Goal: Task Accomplishment & Management: Use online tool/utility

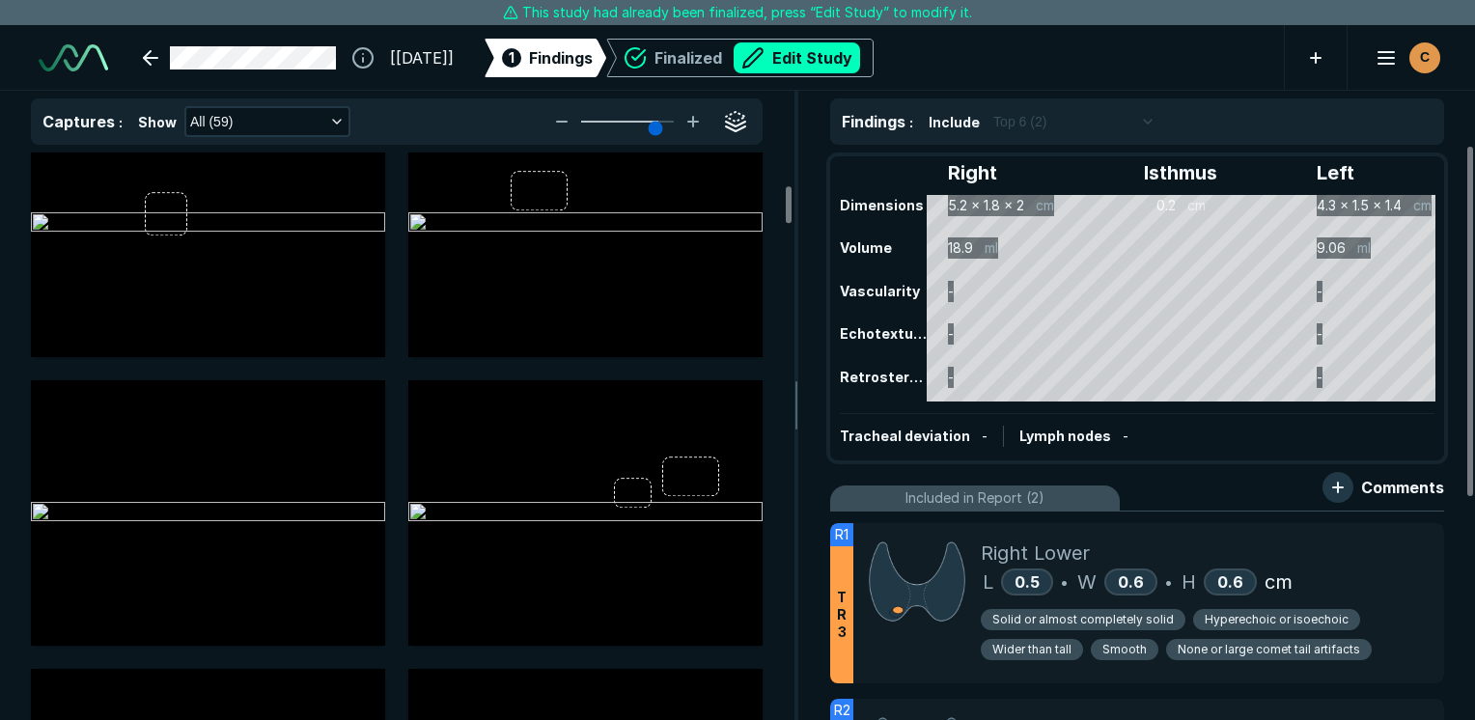
scroll to position [772, 0]
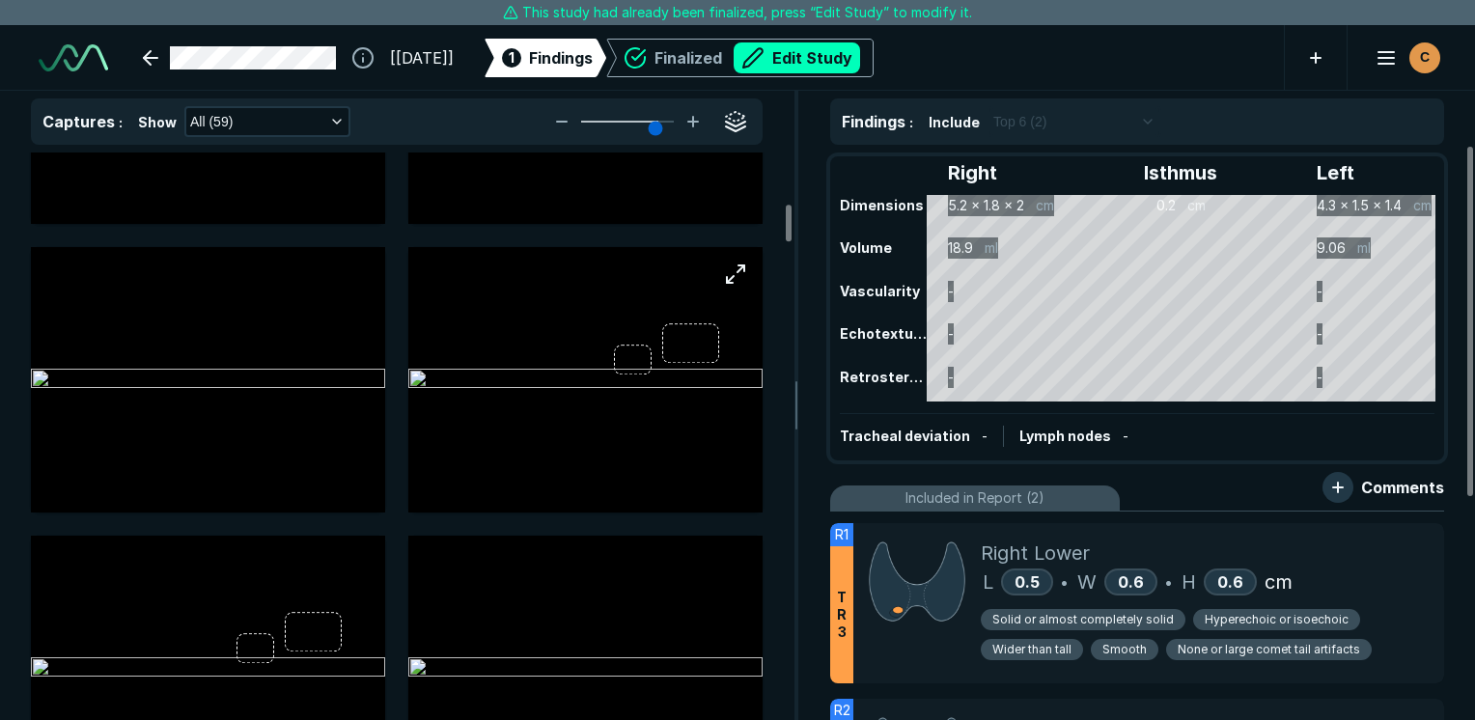
click at [728, 392] on img at bounding box center [585, 380] width 354 height 23
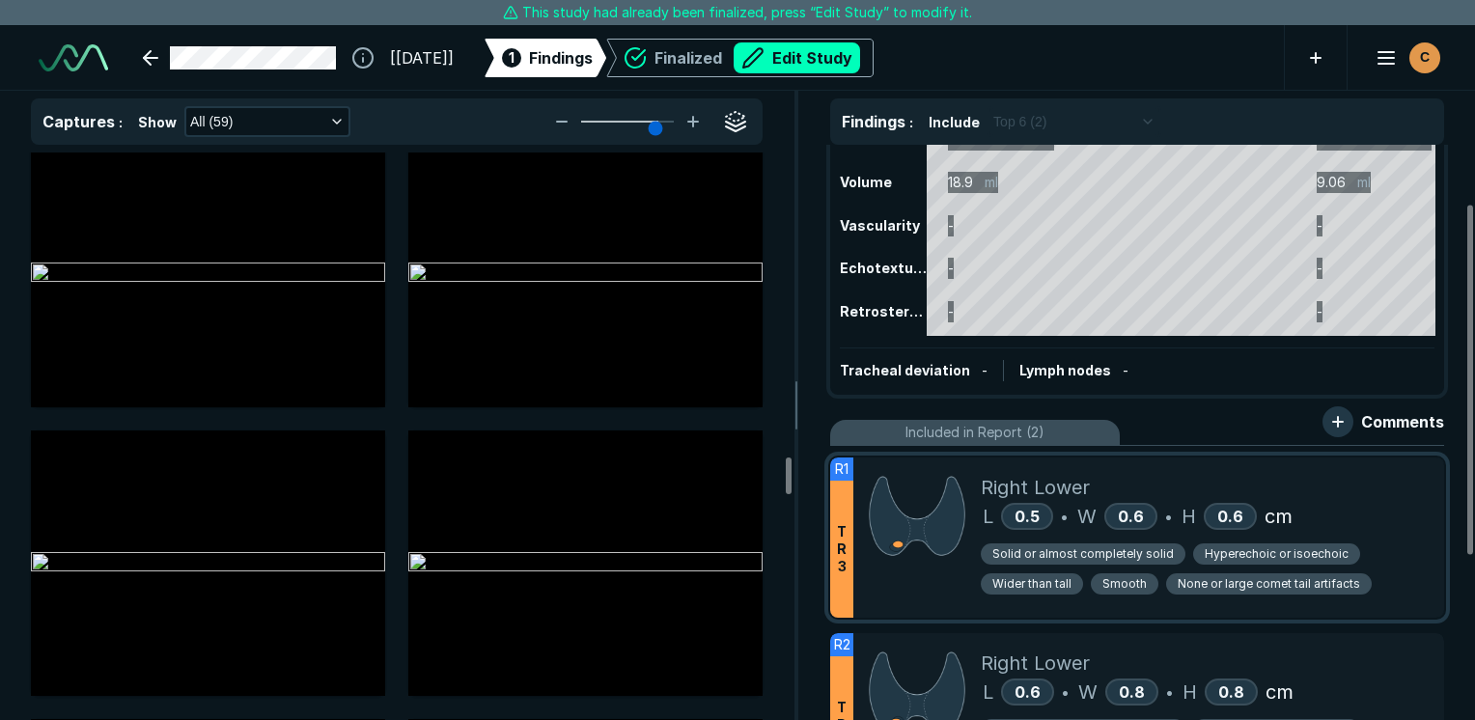
scroll to position [97, 0]
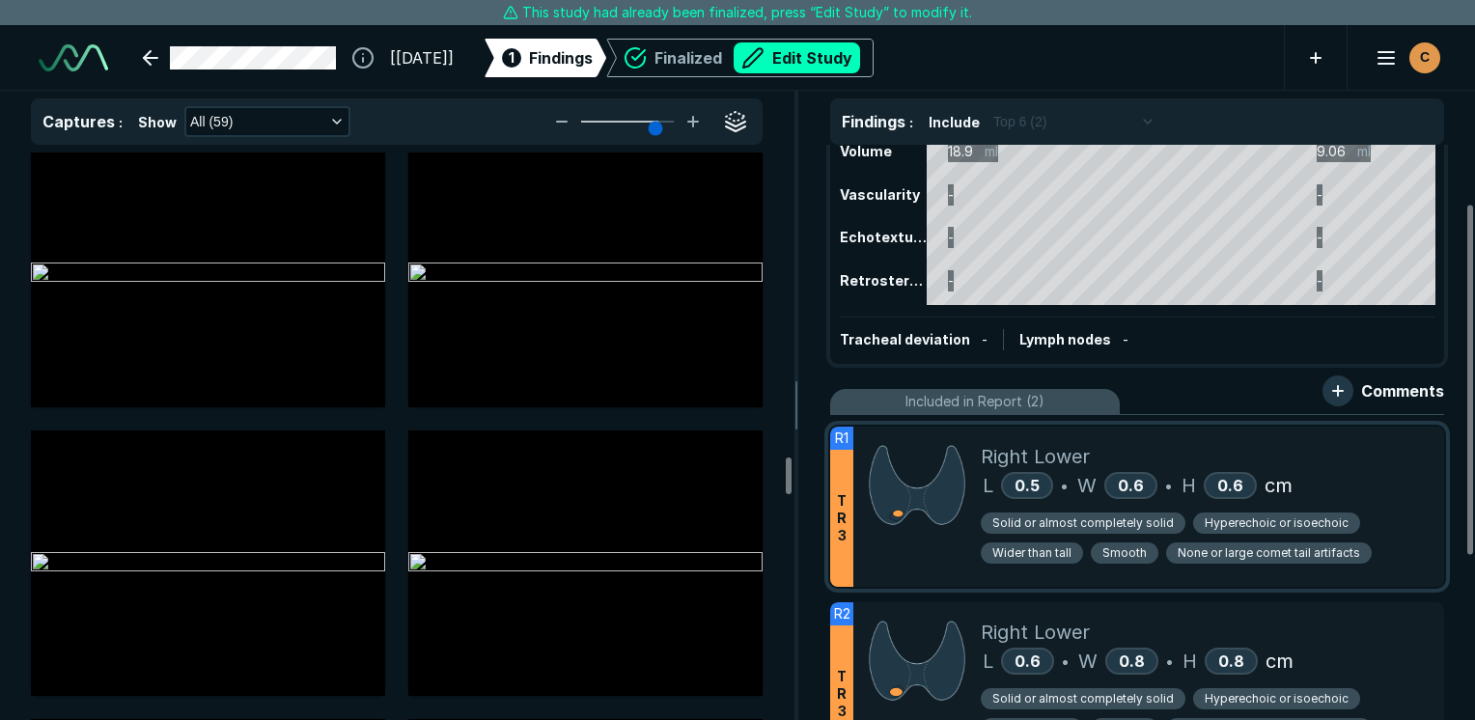
click at [1415, 512] on div "Solid or almost completely solid Hyperechoic or isoechoic Wider than tall Smoot…" at bounding box center [1205, 542] width 448 height 60
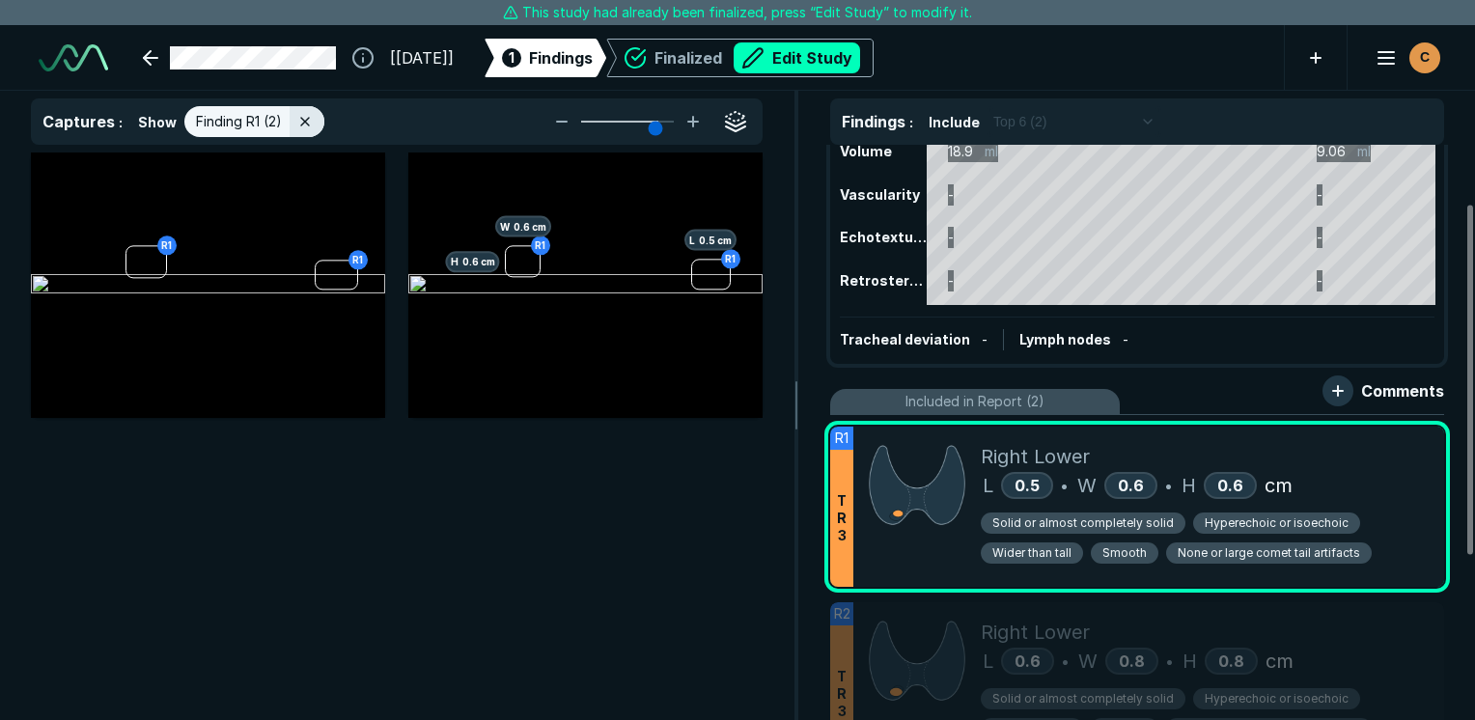
scroll to position [4827, 5744]
click at [127, 297] on img at bounding box center [208, 285] width 354 height 23
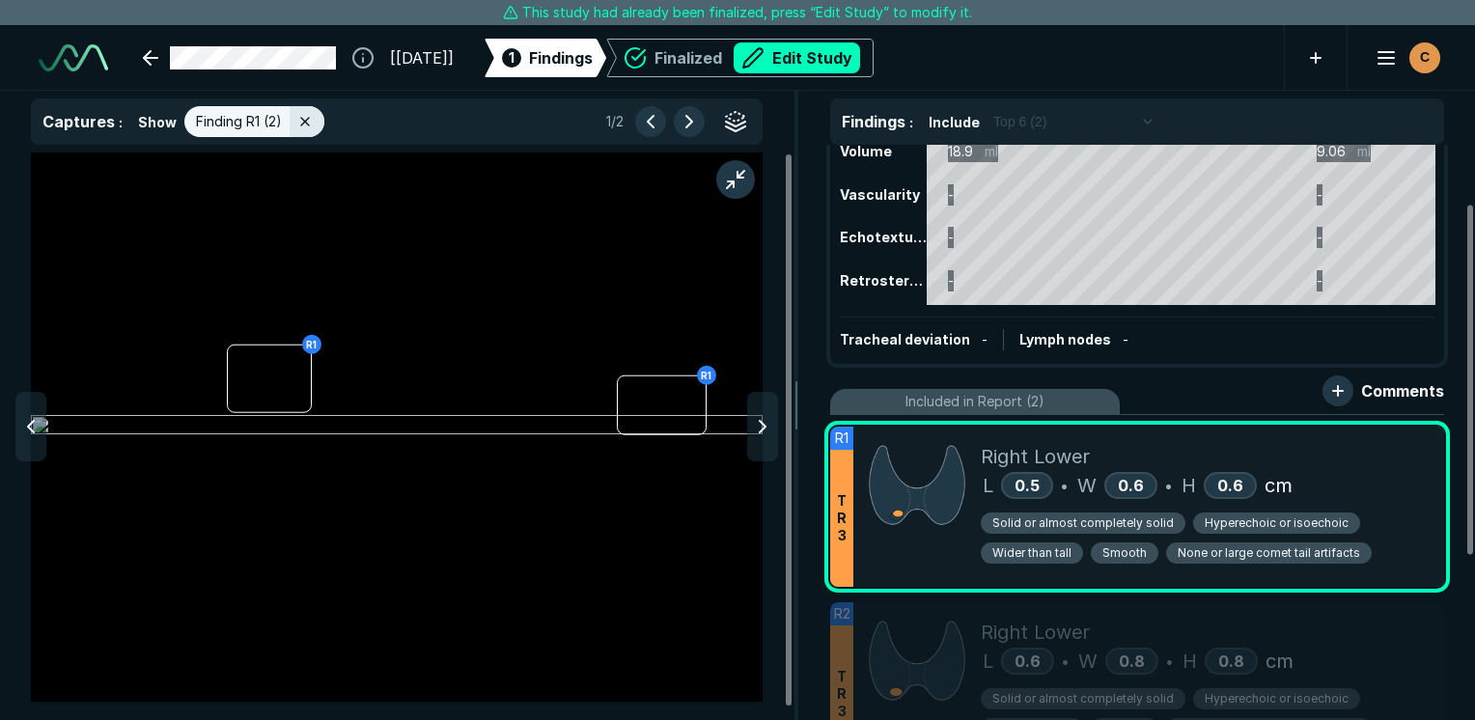
click at [1230, 521] on span "Hyperechoic or isoechoic" at bounding box center [1277, 523] width 144 height 17
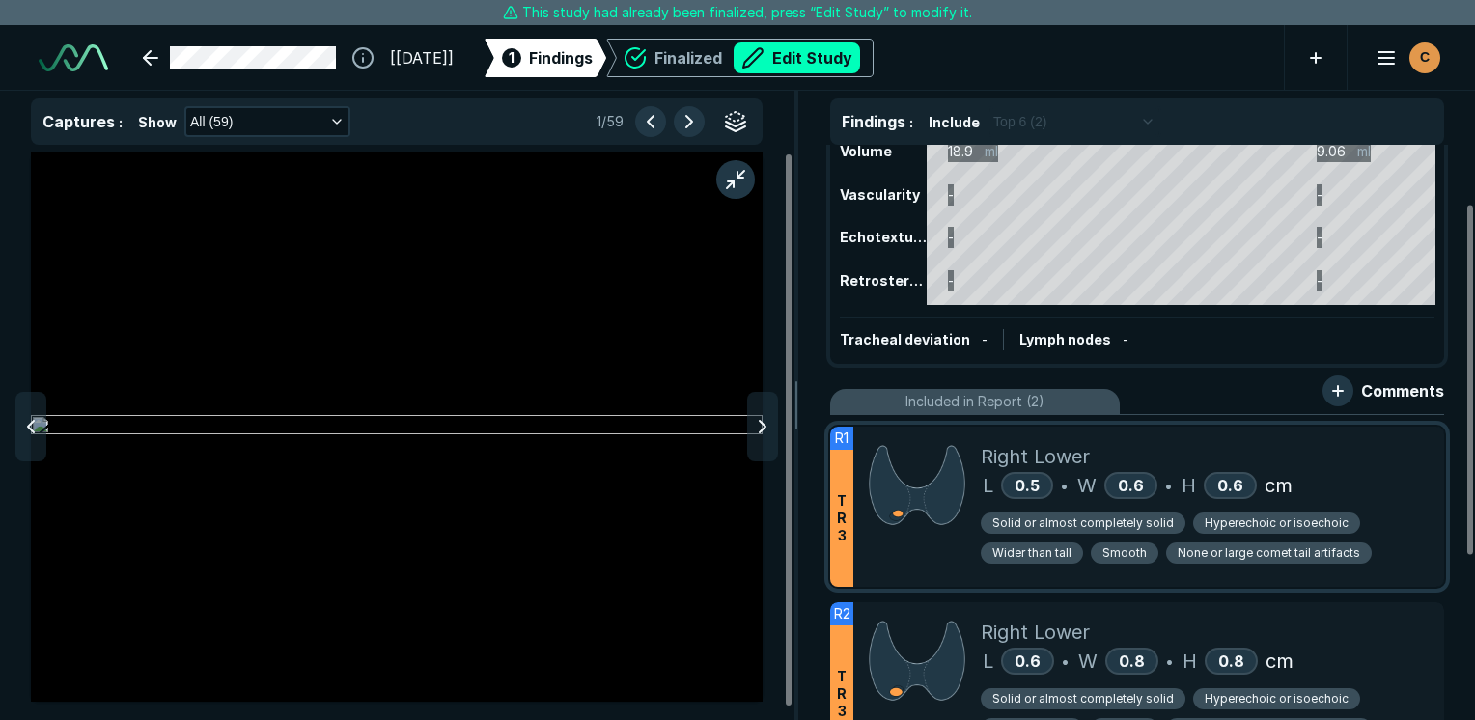
click at [1023, 515] on span "Solid or almost completely solid" at bounding box center [1084, 523] width 182 height 17
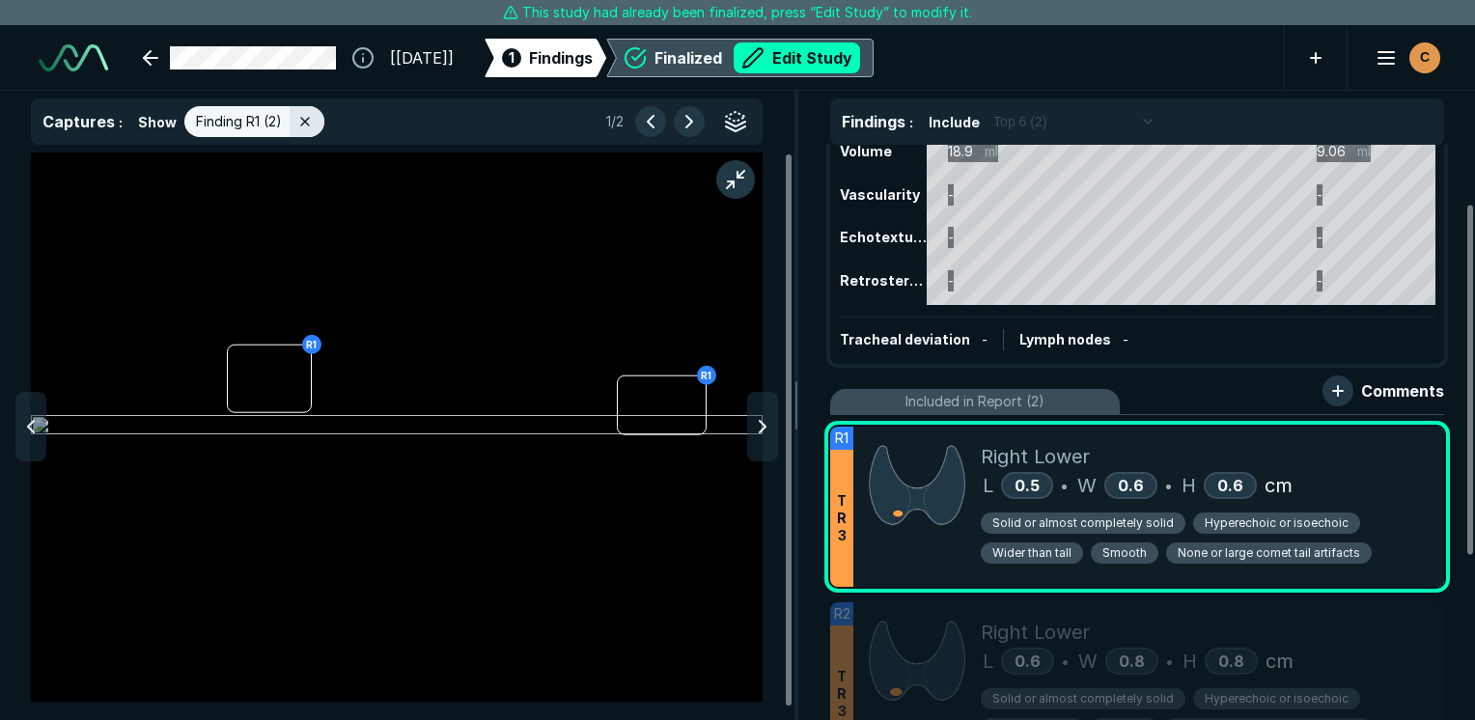
click at [819, 75] on div "Finalized Edit Study" at bounding box center [740, 58] width 240 height 39
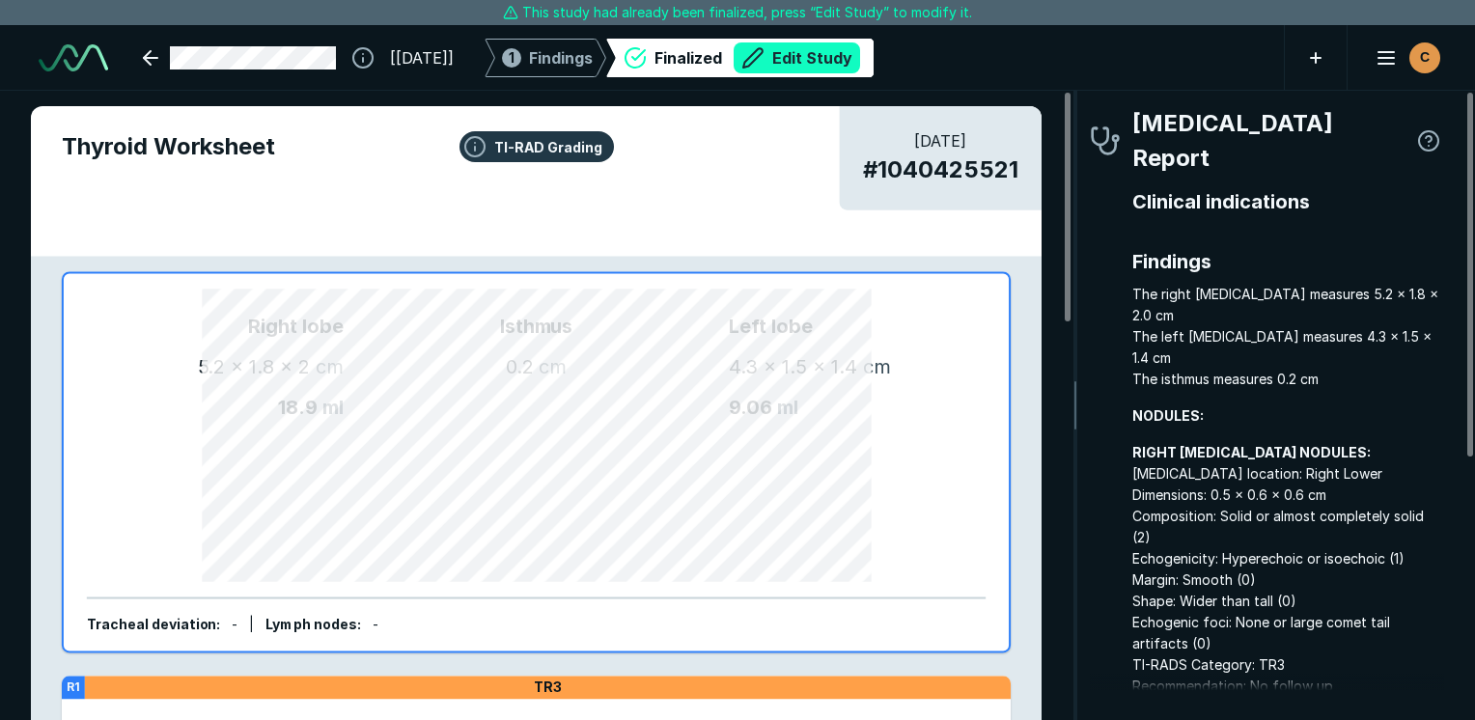
scroll to position [5205, 4045]
click at [717, 54] on div "Finalized Edit Study" at bounding box center [758, 57] width 206 height 31
click at [577, 58] on div "1 Findings" at bounding box center [545, 58] width 95 height 39
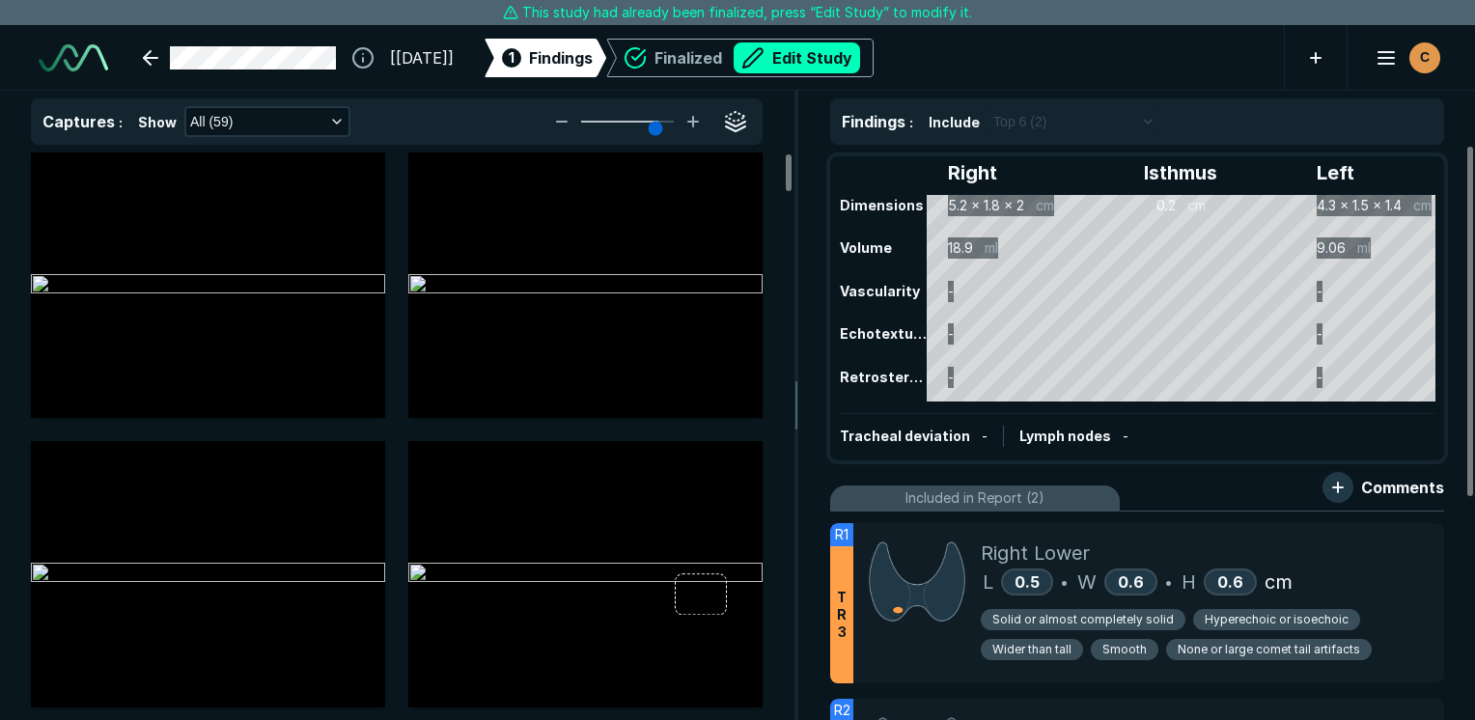
scroll to position [4978, 5214]
click at [1392, 579] on div "L 0.5 • W 0.6 • H 0.6 cm" at bounding box center [1205, 582] width 448 height 29
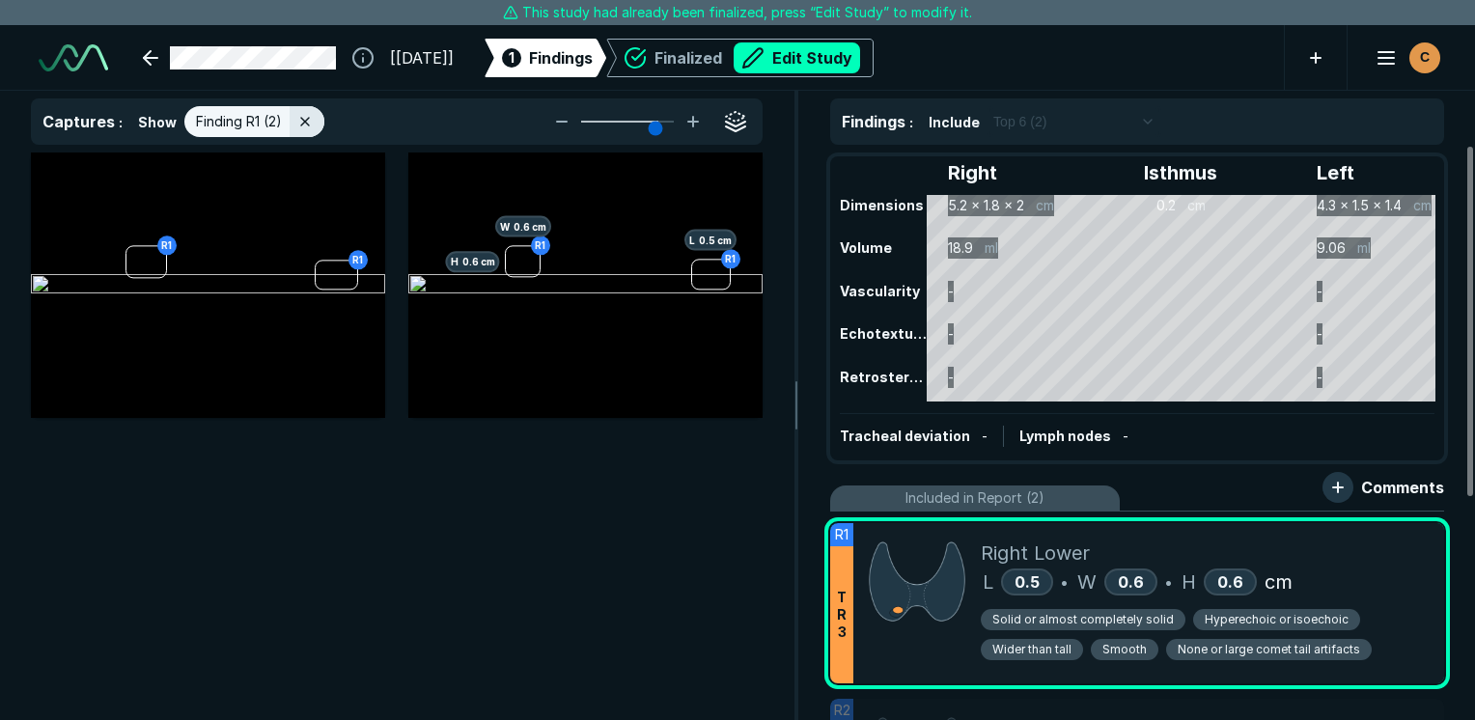
scroll to position [4827, 5744]
click at [821, 63] on button "Edit Study" at bounding box center [797, 57] width 126 height 31
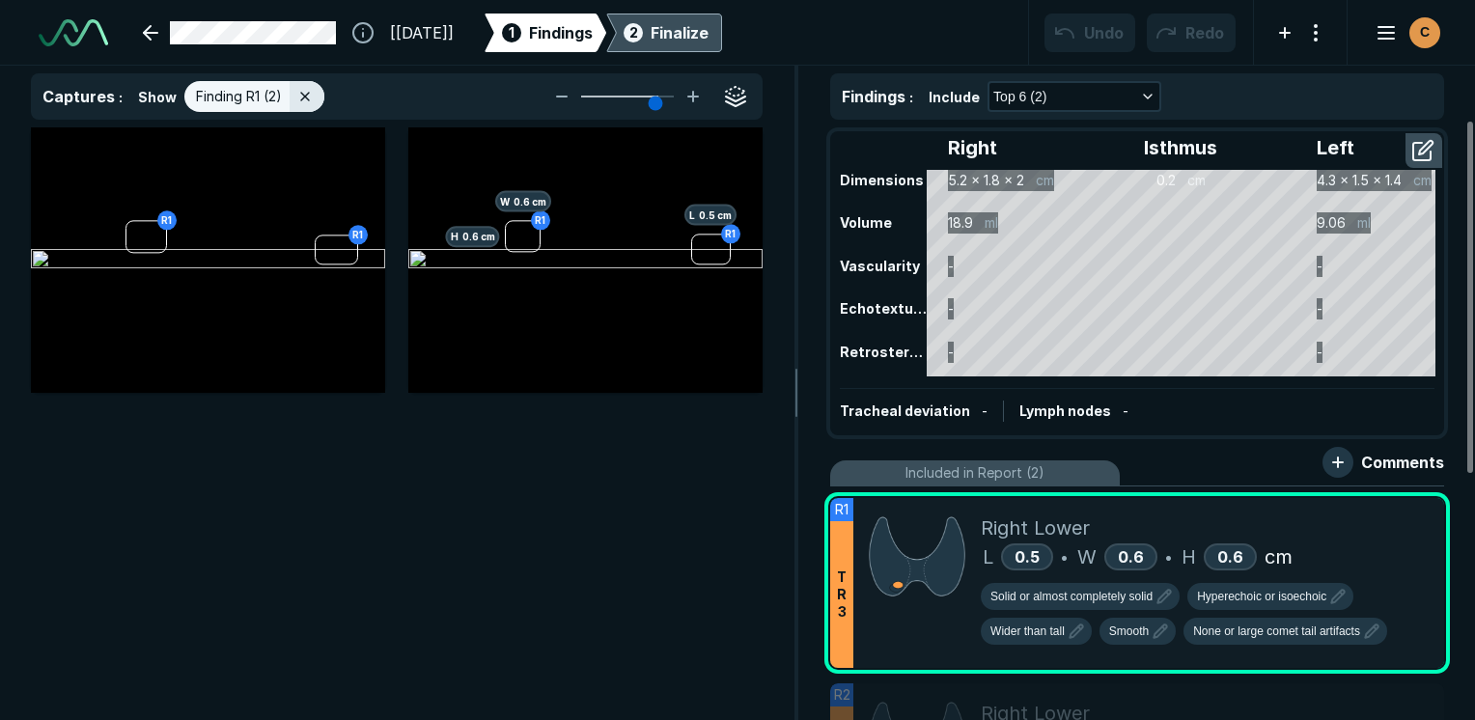
scroll to position [5387, 9120]
click at [1379, 515] on icon at bounding box center [1386, 517] width 23 height 23
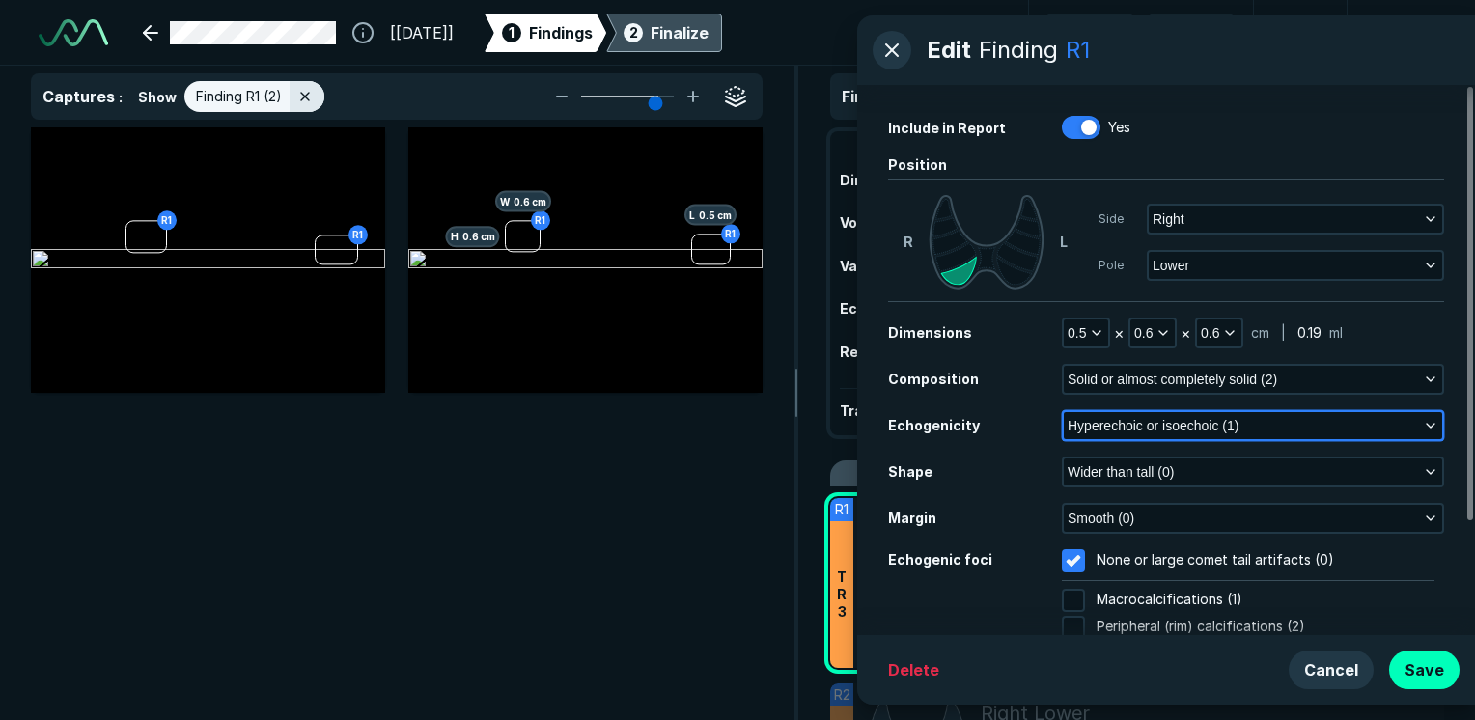
click at [1323, 423] on button "Hyperechoic or isoechoic (1)" at bounding box center [1253, 425] width 379 height 27
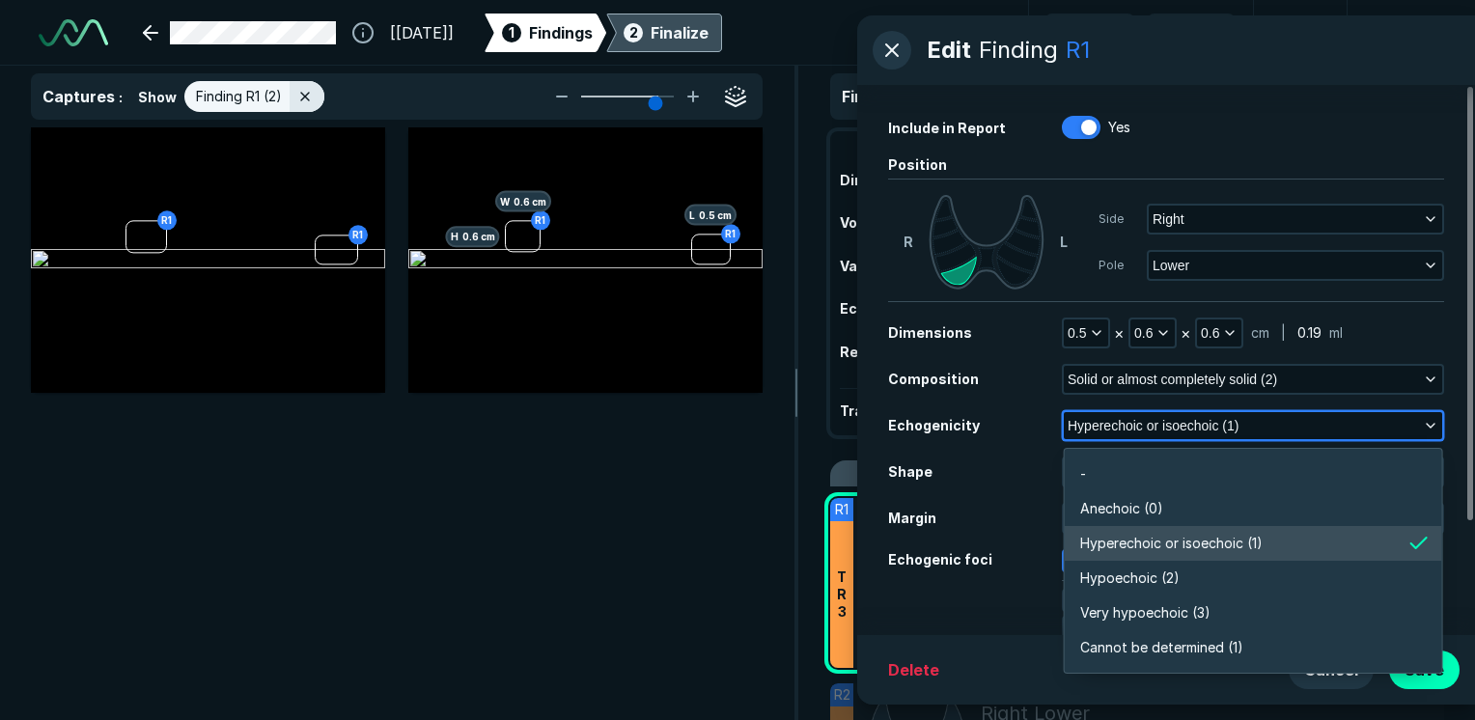
scroll to position [3378, 4181]
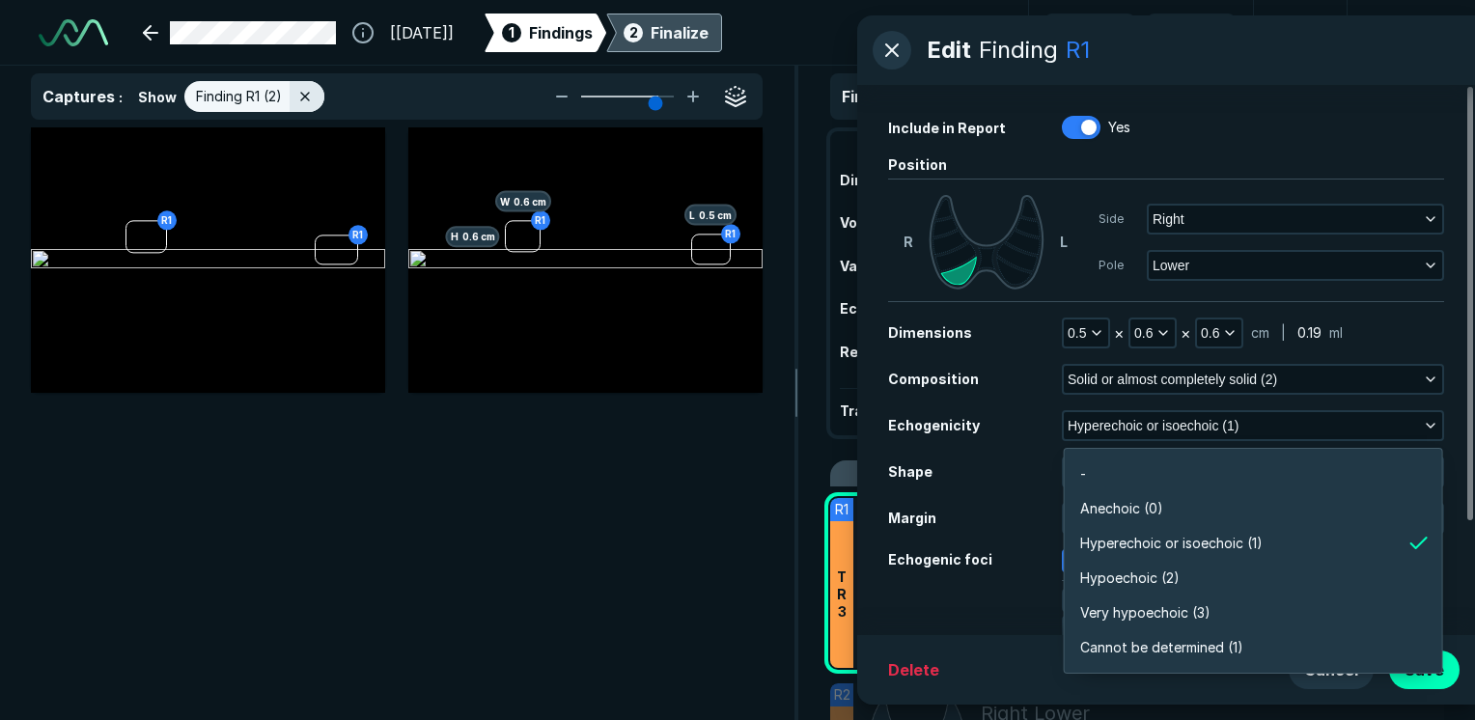
click at [1001, 618] on div "Echogenic foci" at bounding box center [975, 609] width 174 height 121
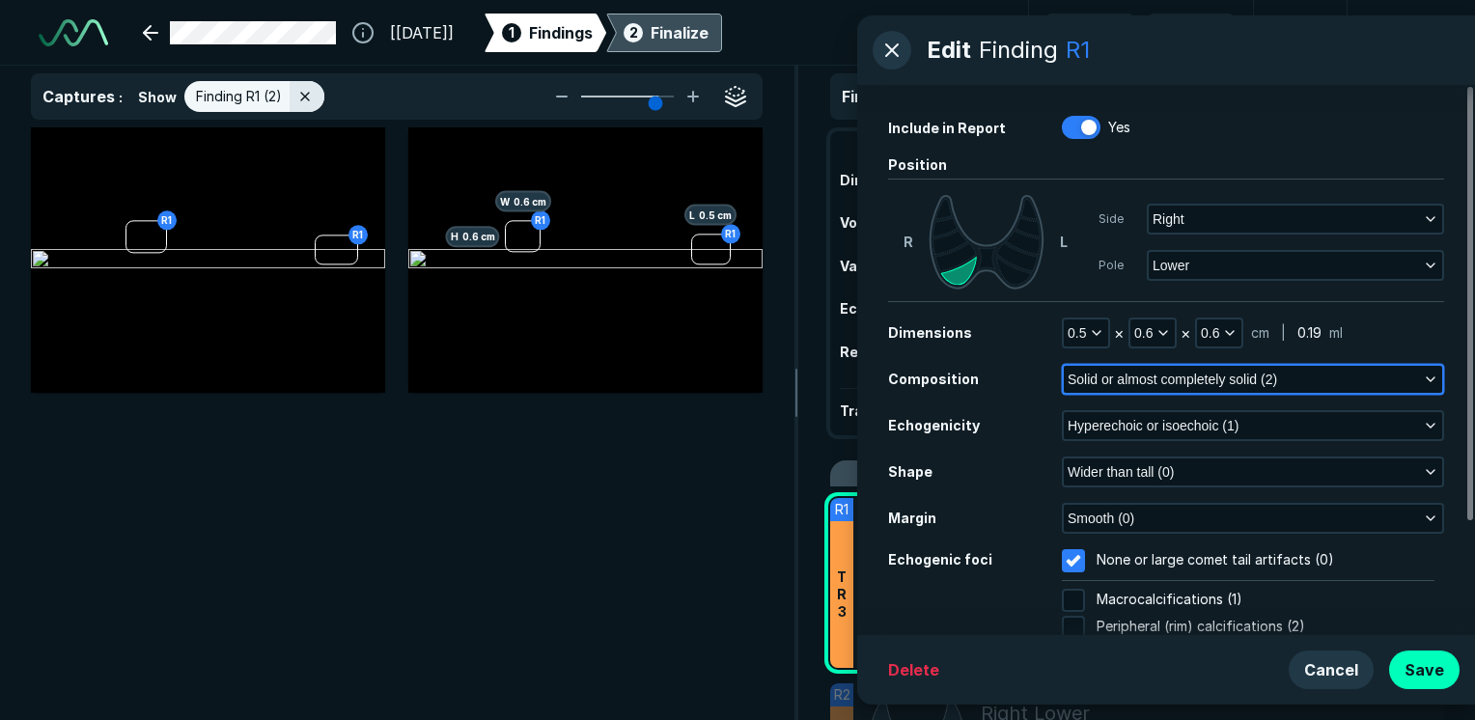
click at [1144, 375] on span "Solid or almost completely solid (2)" at bounding box center [1173, 379] width 210 height 21
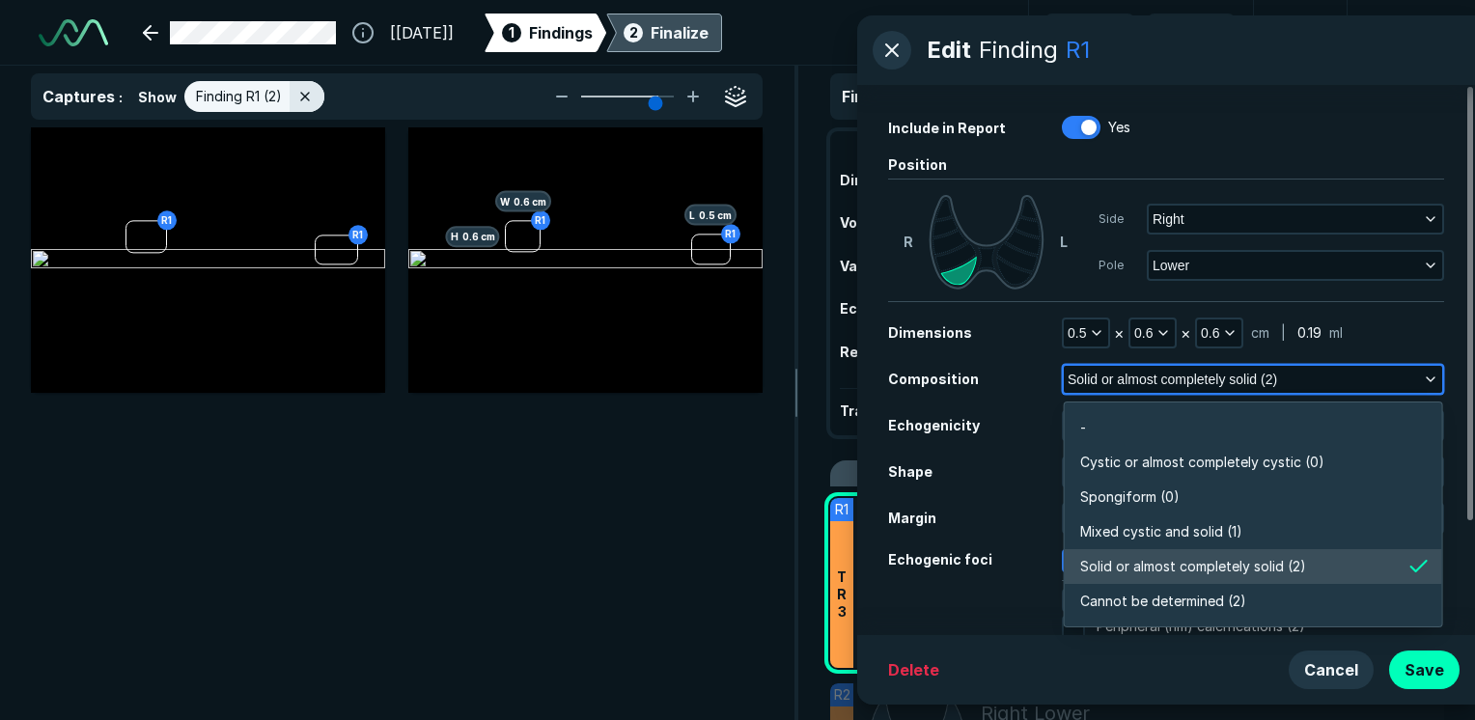
click at [1144, 375] on span "Solid or almost completely solid (2)" at bounding box center [1173, 379] width 210 height 21
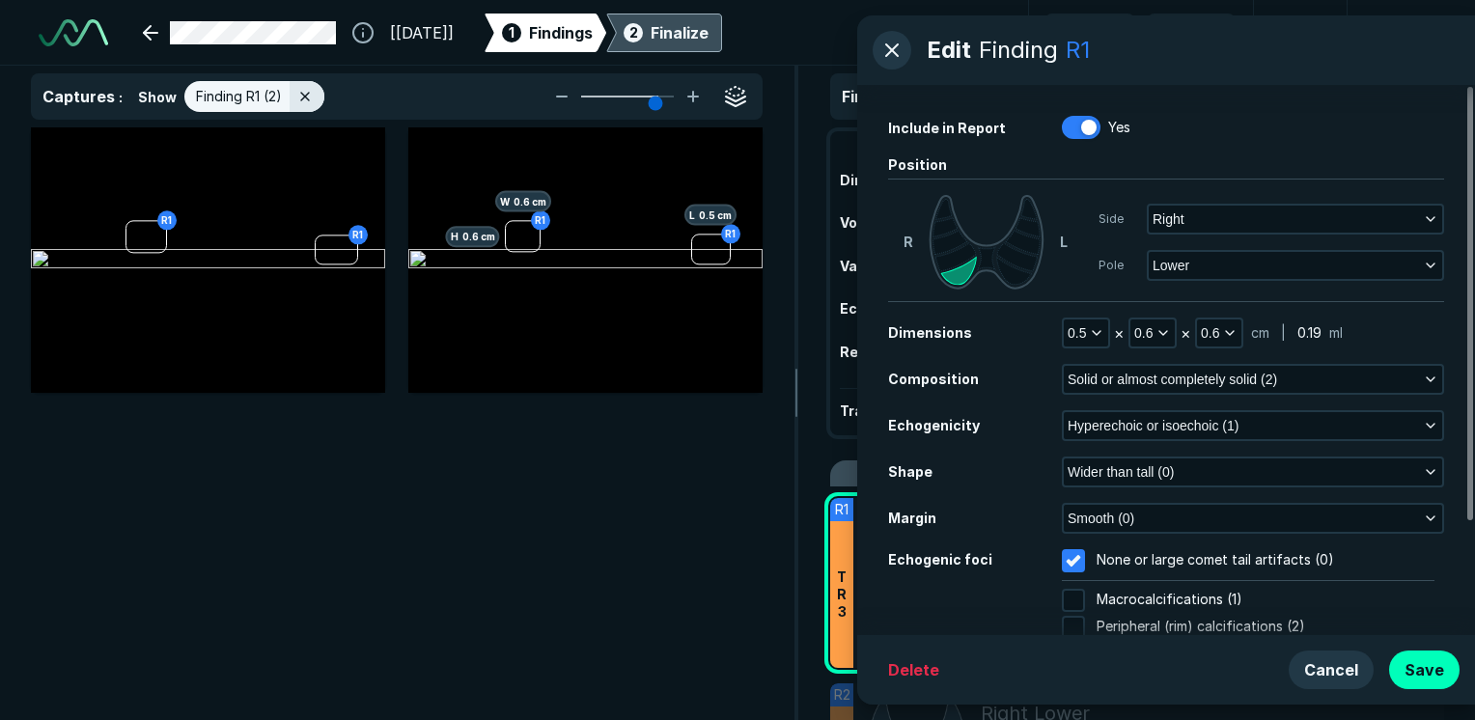
click at [1140, 395] on div "Dimensions 0.5 × 0.6 × 0.6 cm | 0.19 ml Composition Solid or almost completely …" at bounding box center [1166, 379] width 556 height 31
click at [192, 346] on div "R1 R1" at bounding box center [208, 260] width 354 height 266
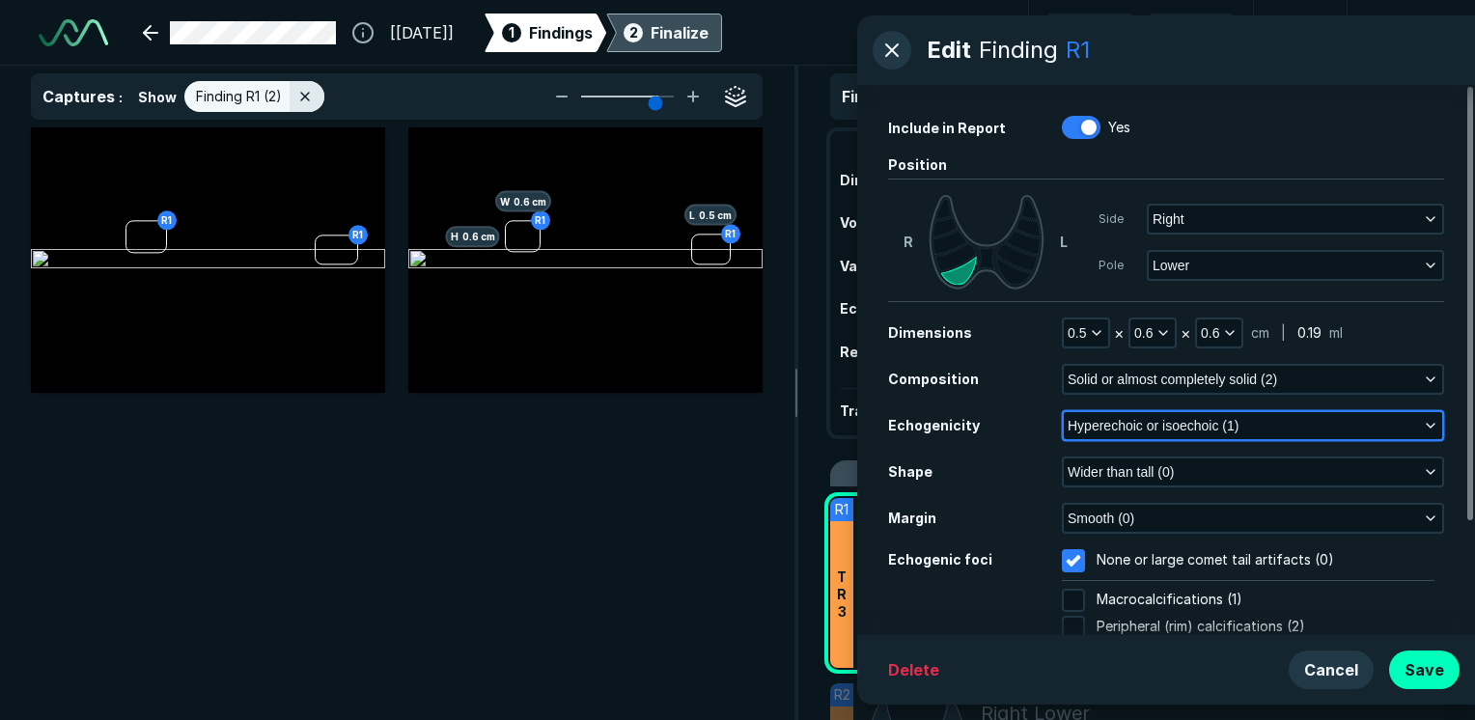
click at [1271, 429] on button "Hyperechoic or isoechoic (1)" at bounding box center [1253, 425] width 379 height 27
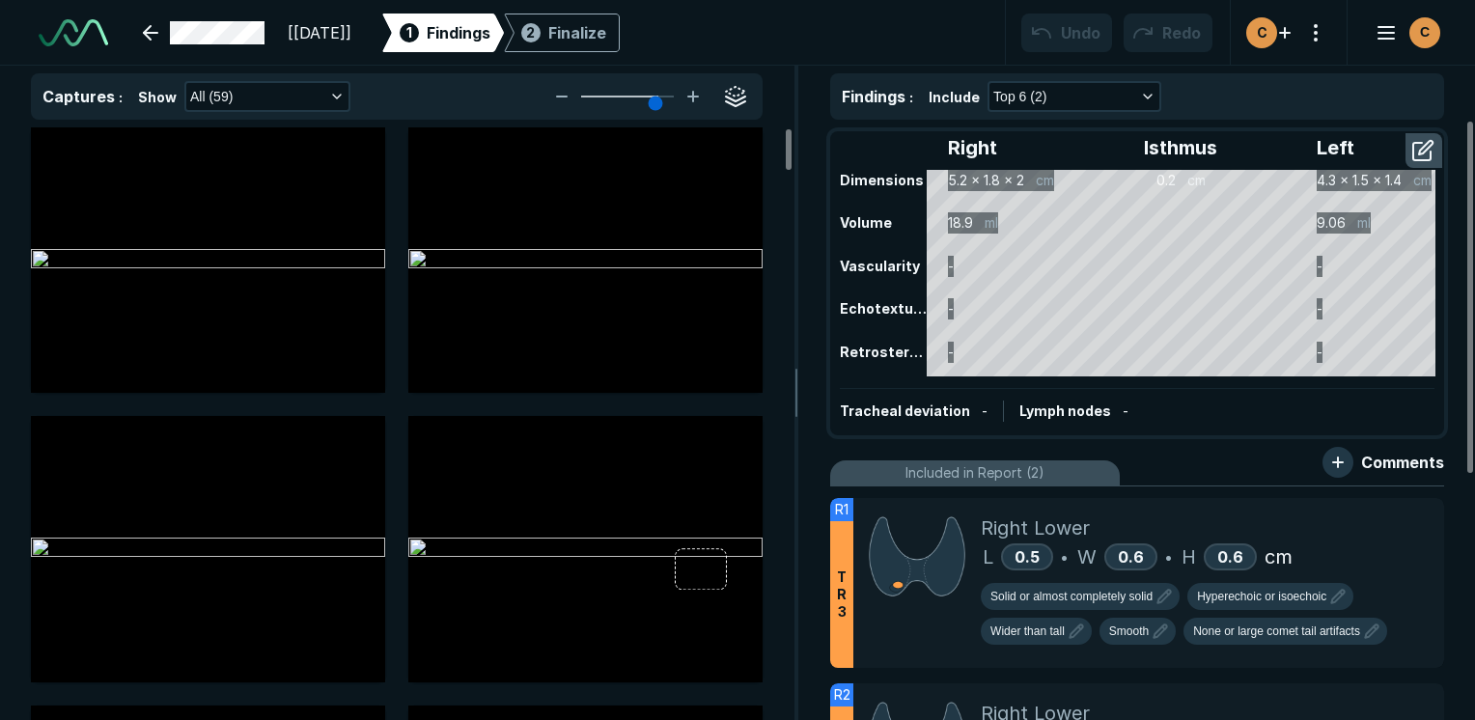
scroll to position [5387, 9120]
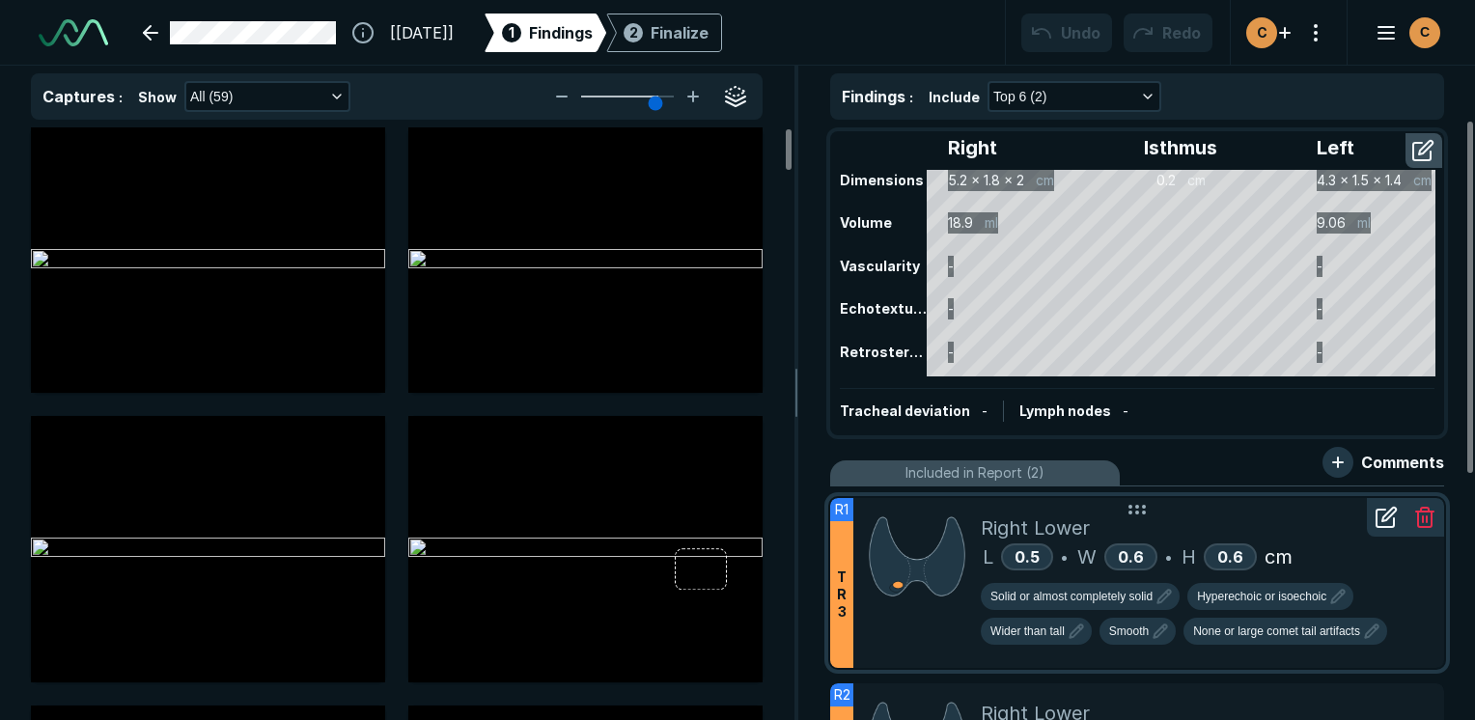
click at [934, 637] on div at bounding box center [917, 583] width 127 height 170
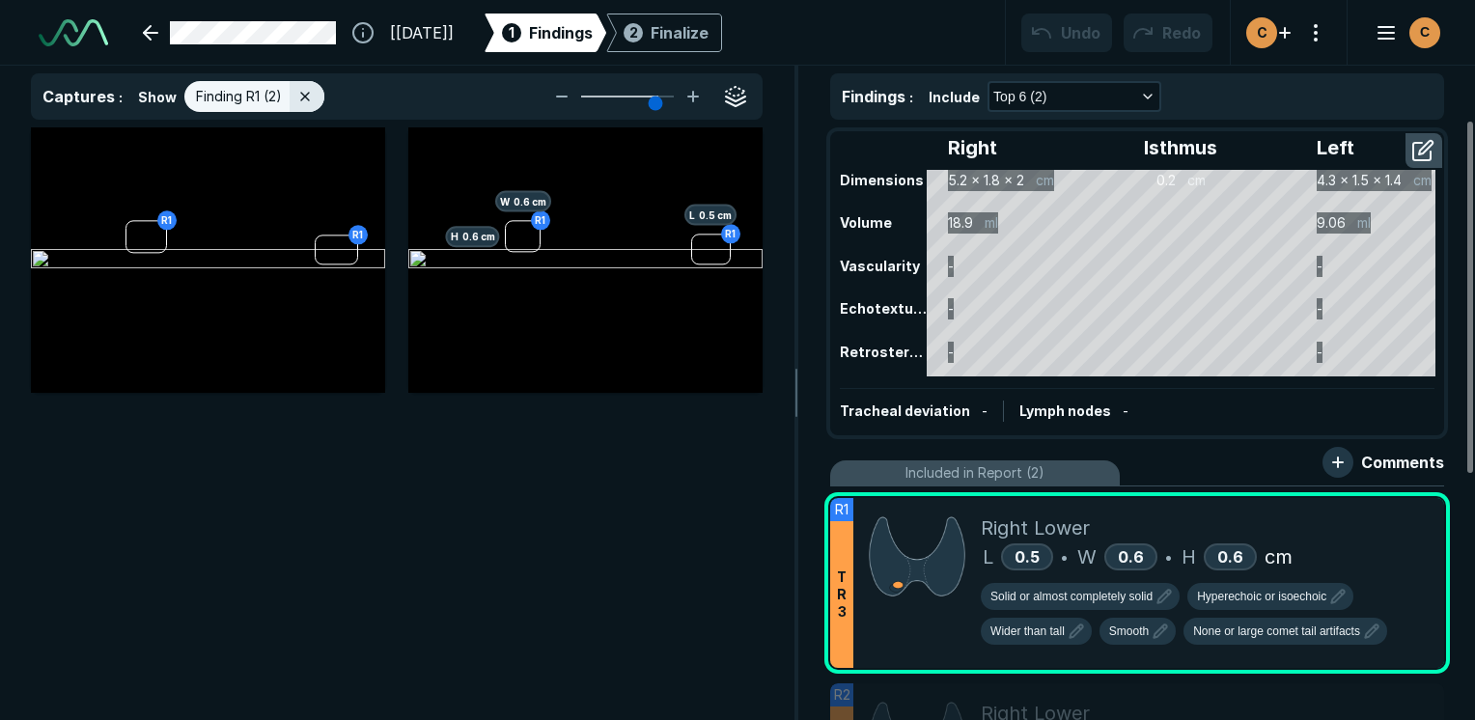
scroll to position [4939, 5744]
click at [255, 361] on div "R1 R1" at bounding box center [208, 260] width 354 height 266
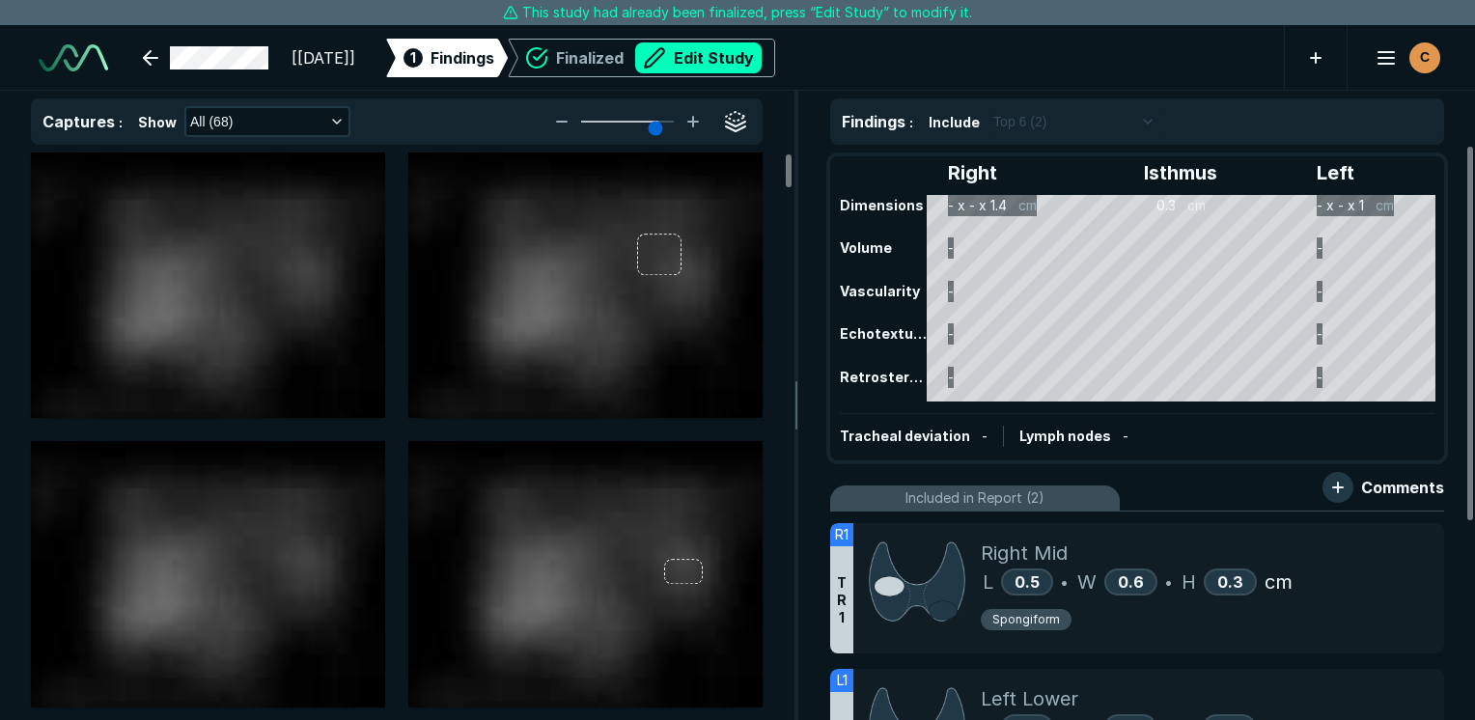
scroll to position [5275, 9120]
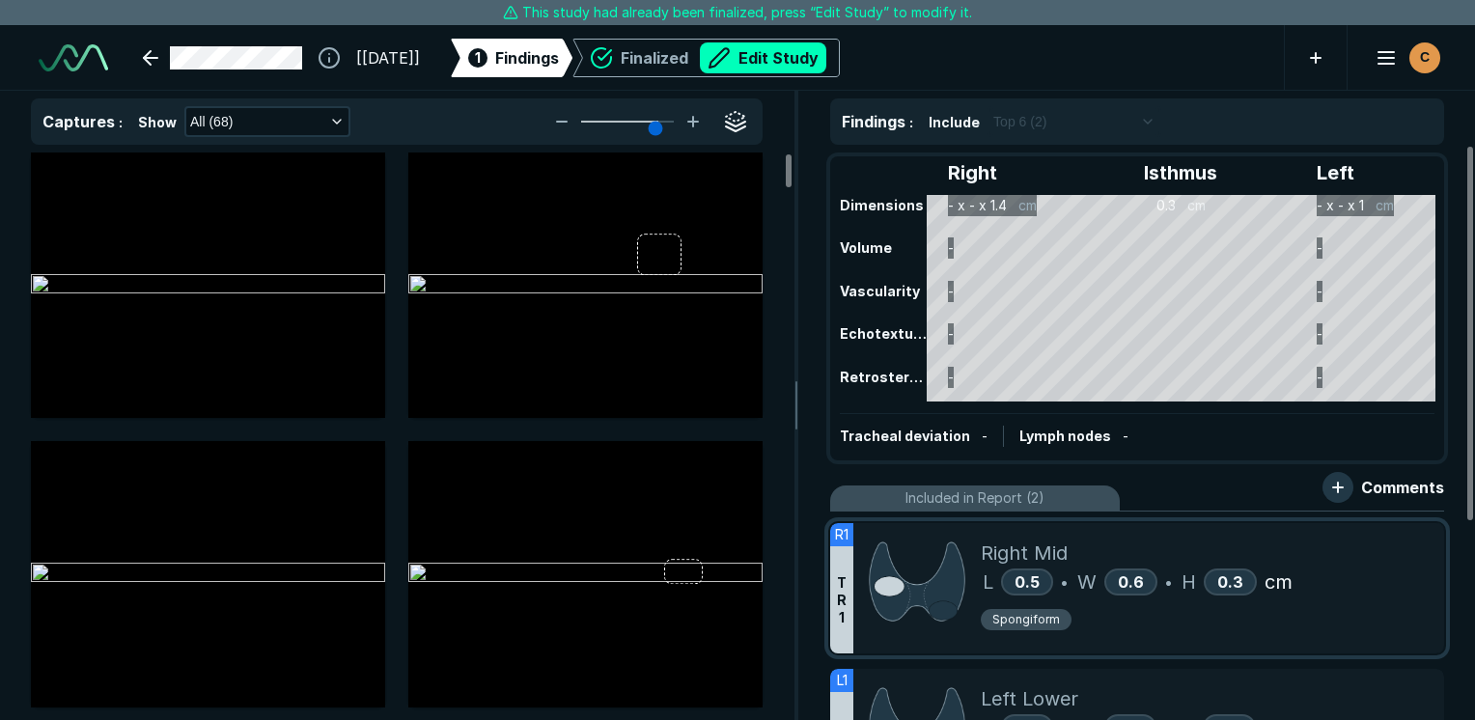
click at [1387, 594] on div "L 0.5 • W 0.6 • H 0.3 cm" at bounding box center [1205, 582] width 448 height 29
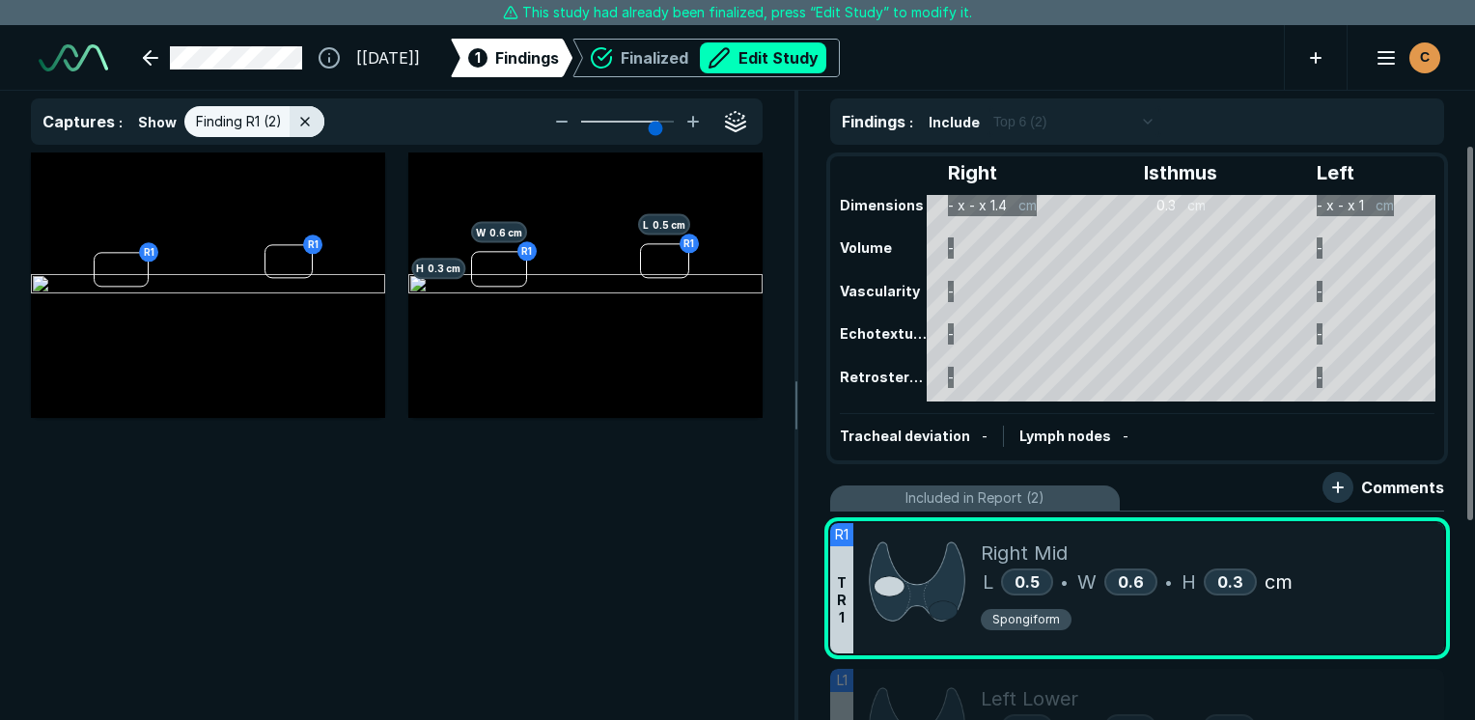
scroll to position [4827, 5744]
click at [212, 297] on img at bounding box center [208, 285] width 354 height 23
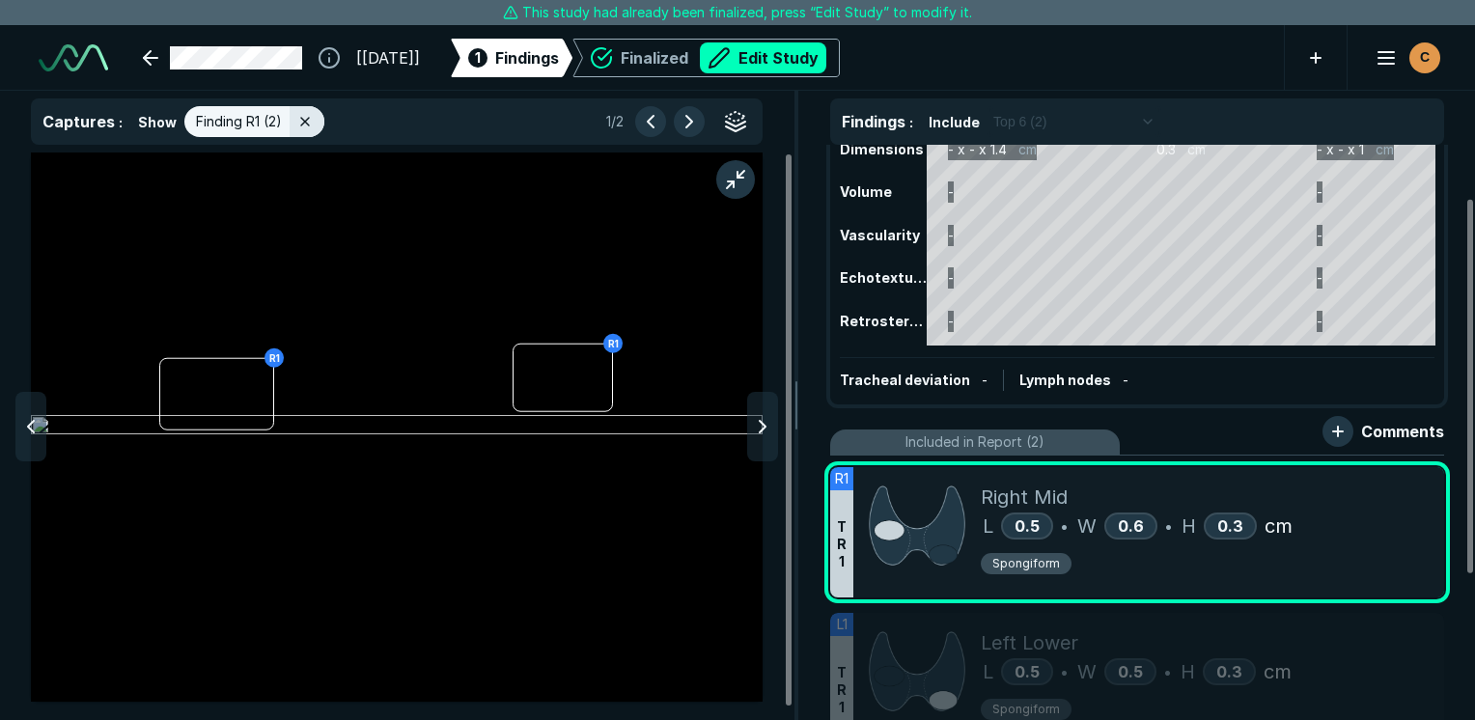
scroll to position [97, 0]
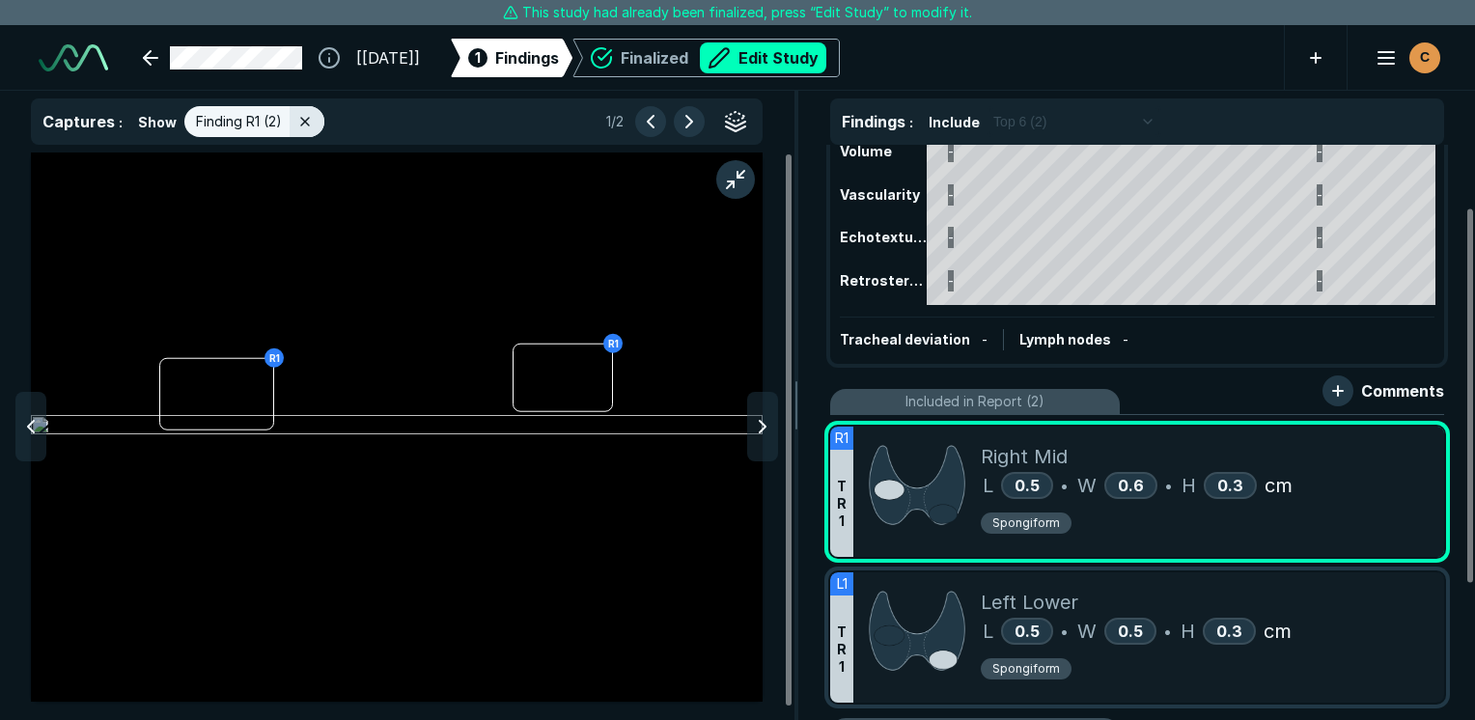
click at [1364, 635] on div "L 0.5 • W 0.5 • H 0.3 cm" at bounding box center [1205, 631] width 448 height 29
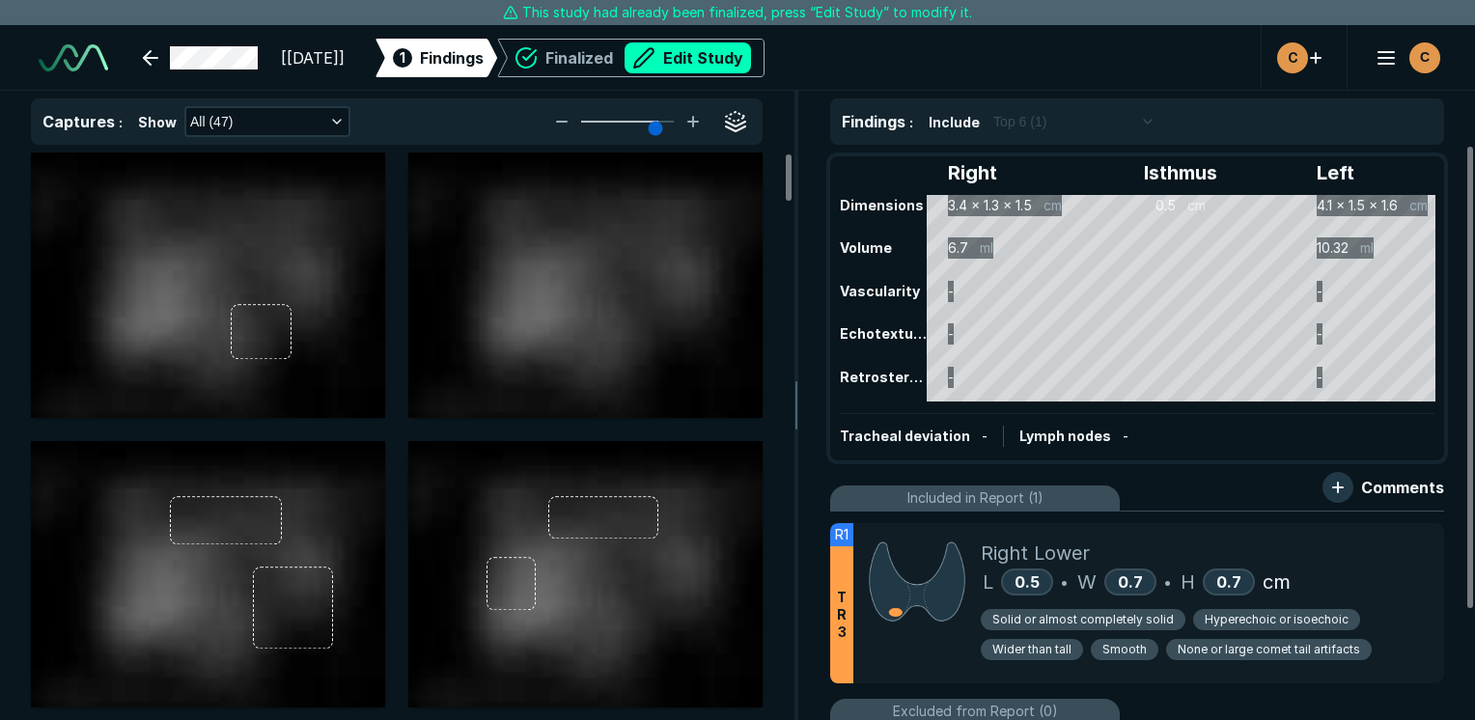
scroll to position [5275, 9120]
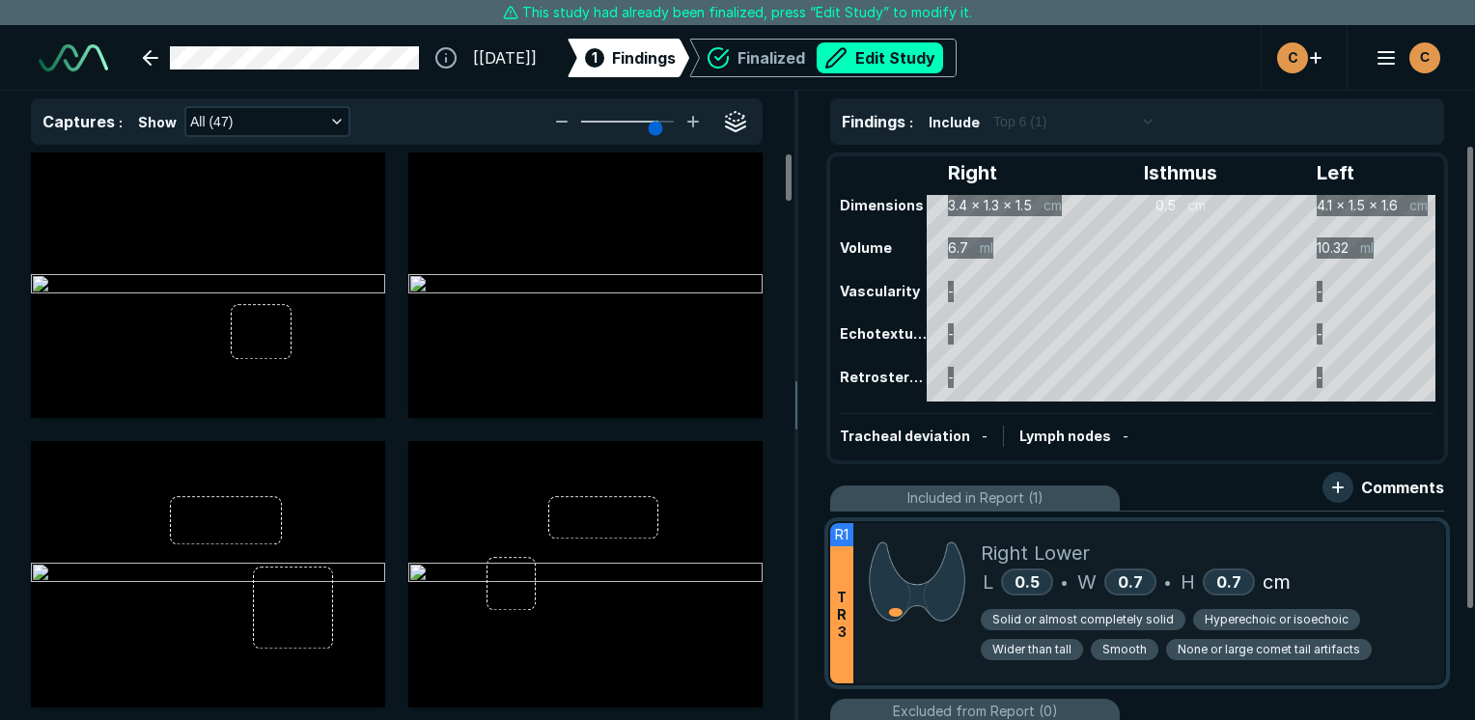
click at [1414, 622] on div "Solid or almost completely solid Hyperechoic or isoechoic Wider than tall Smoot…" at bounding box center [1205, 638] width 448 height 60
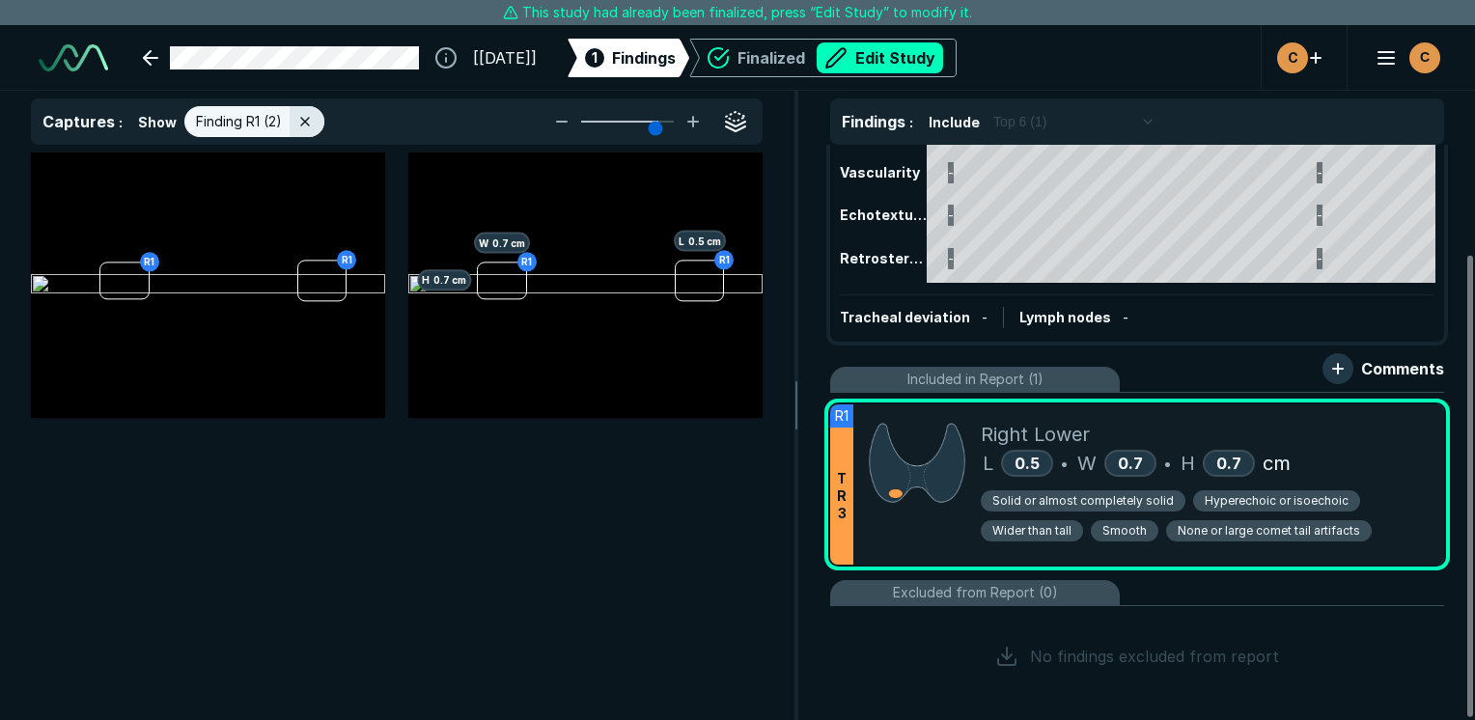
scroll to position [136, 0]
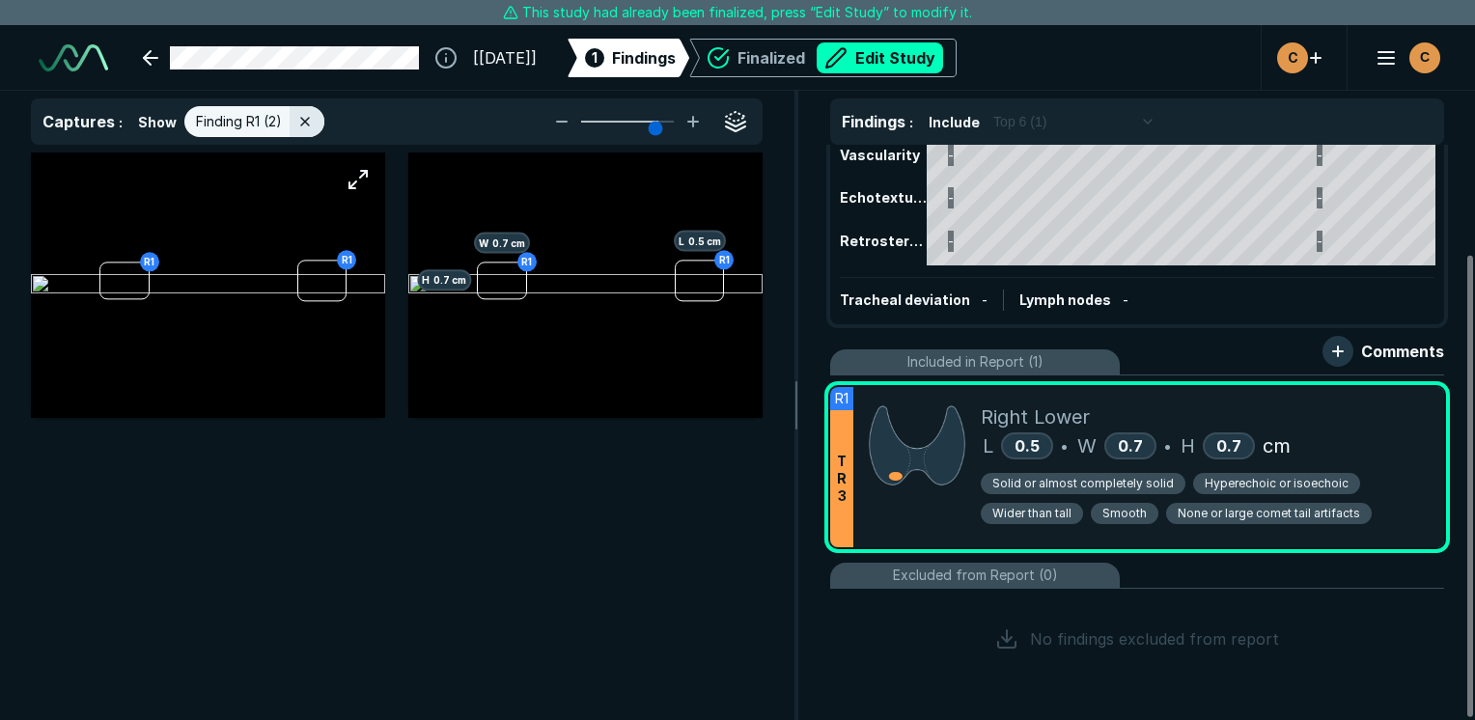
click at [155, 297] on img at bounding box center [208, 285] width 354 height 23
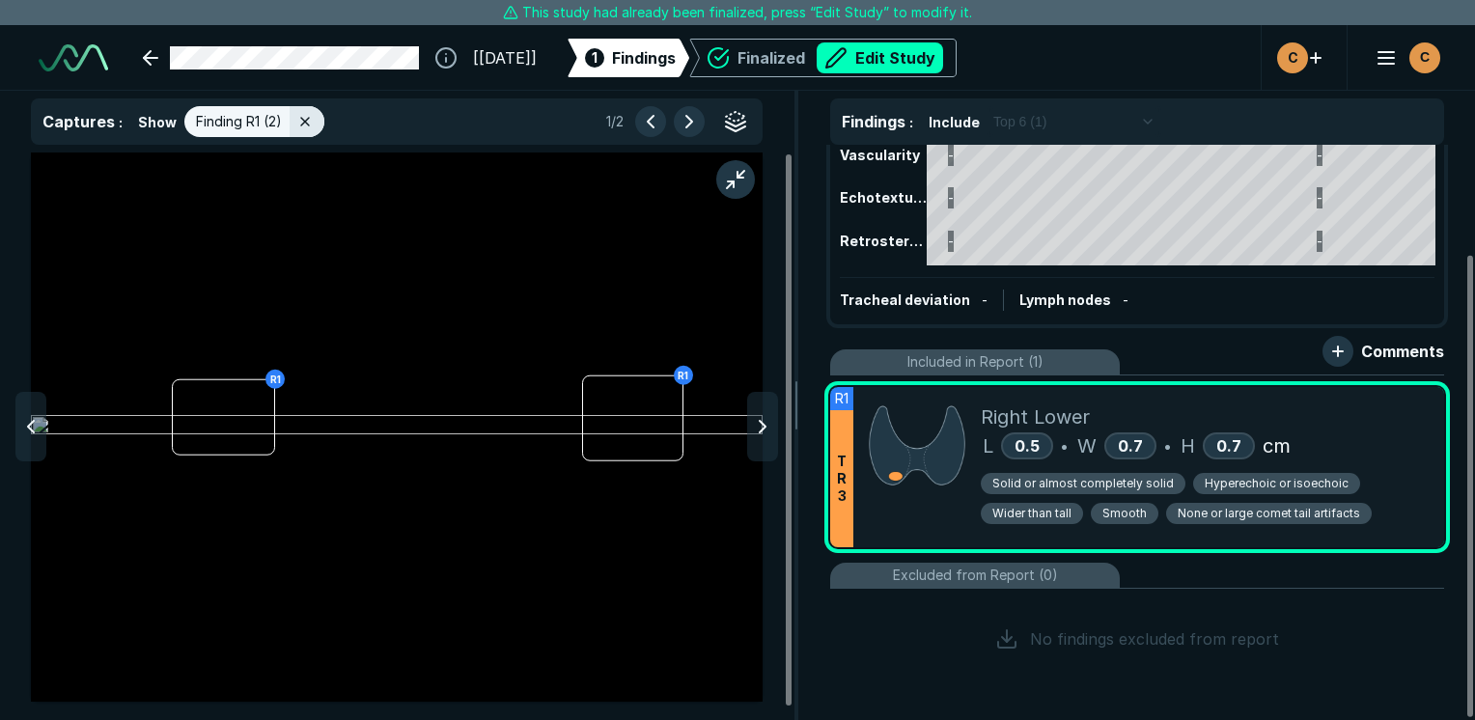
scroll to position [4827, 5744]
click at [381, 415] on img at bounding box center [397, 426] width 732 height 23
